Goal: Find specific page/section: Find specific page/section

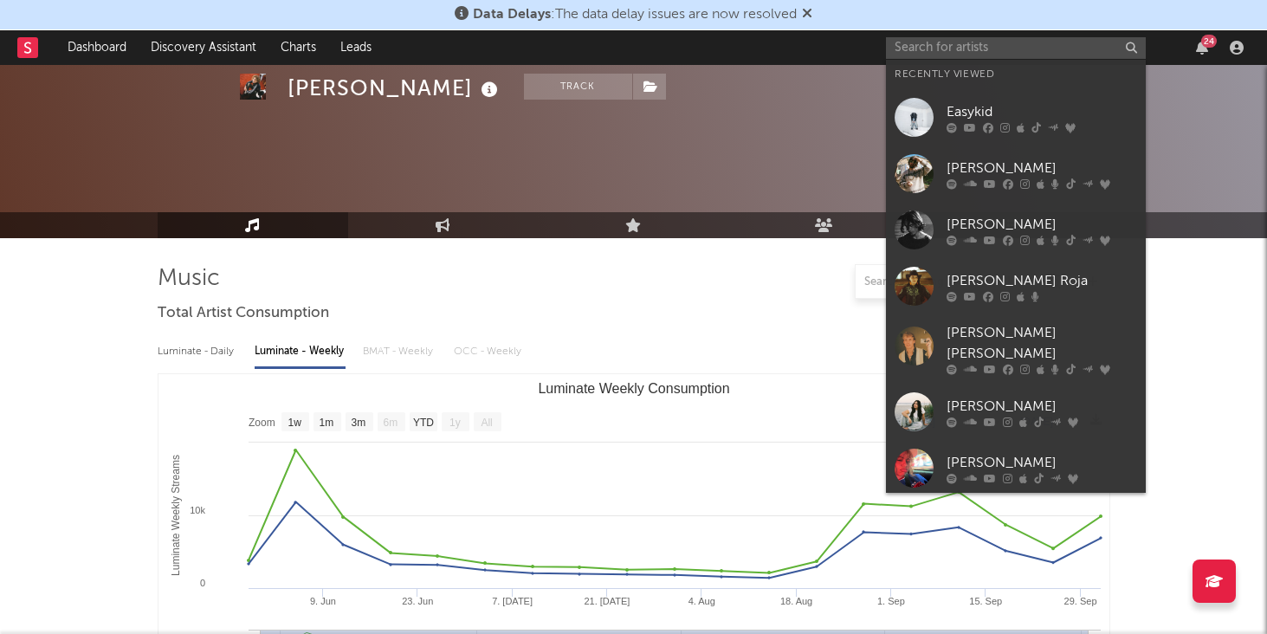
select select "1w"
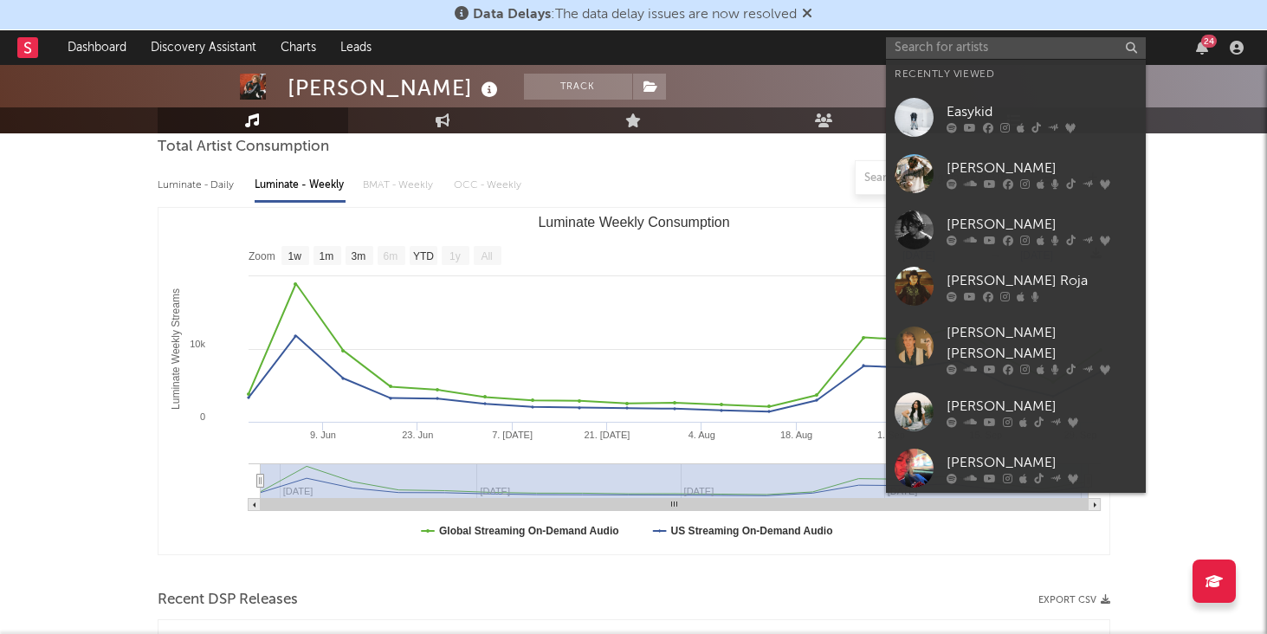
click at [1009, 57] on input "text" at bounding box center [1016, 48] width 260 height 22
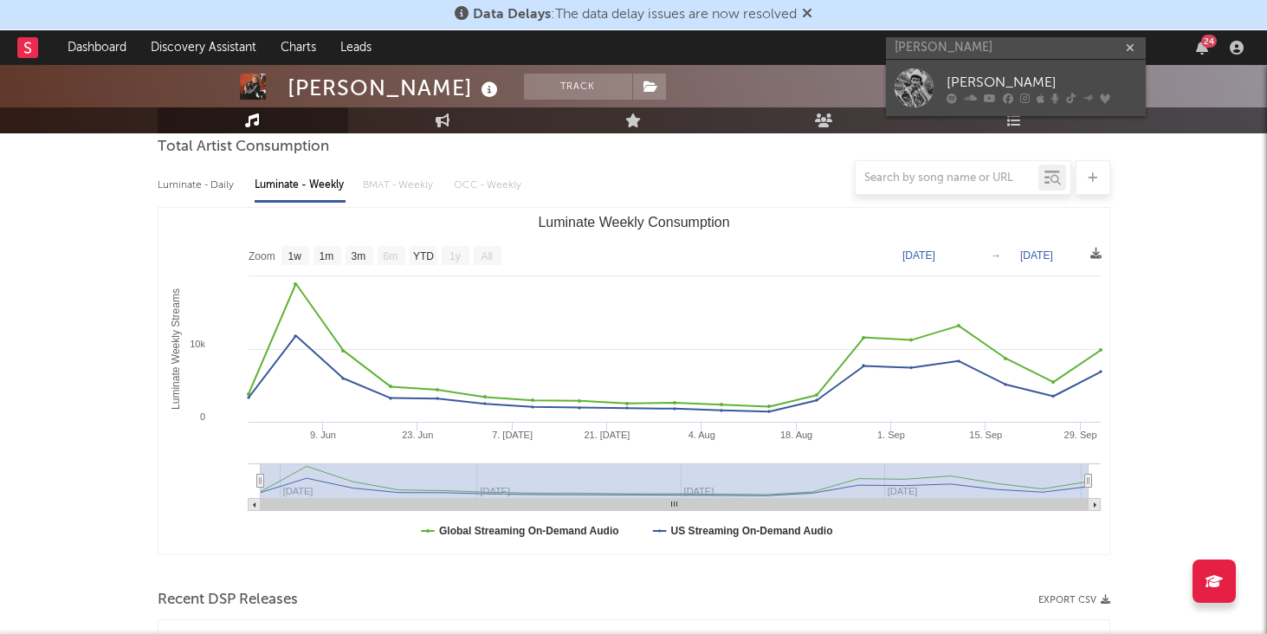
type input "[PERSON_NAME]"
click at [1011, 76] on div "[PERSON_NAME]" at bounding box center [1041, 82] width 190 height 21
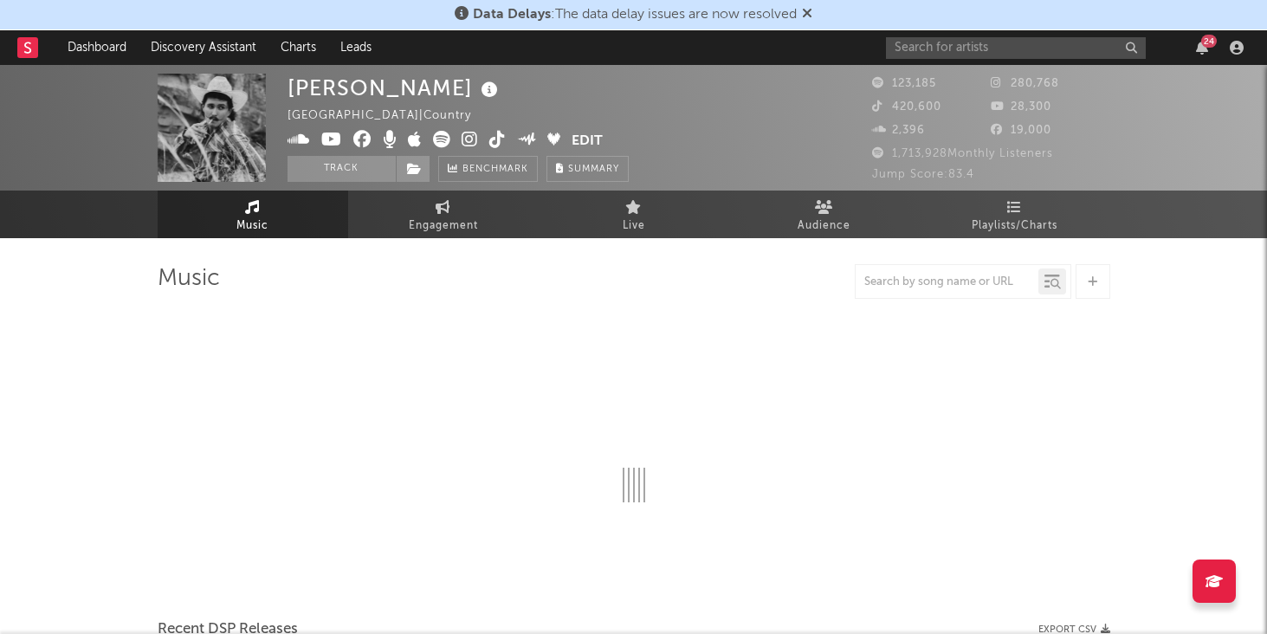
select select "6m"
